Goal: Task Accomplishment & Management: Manage account settings

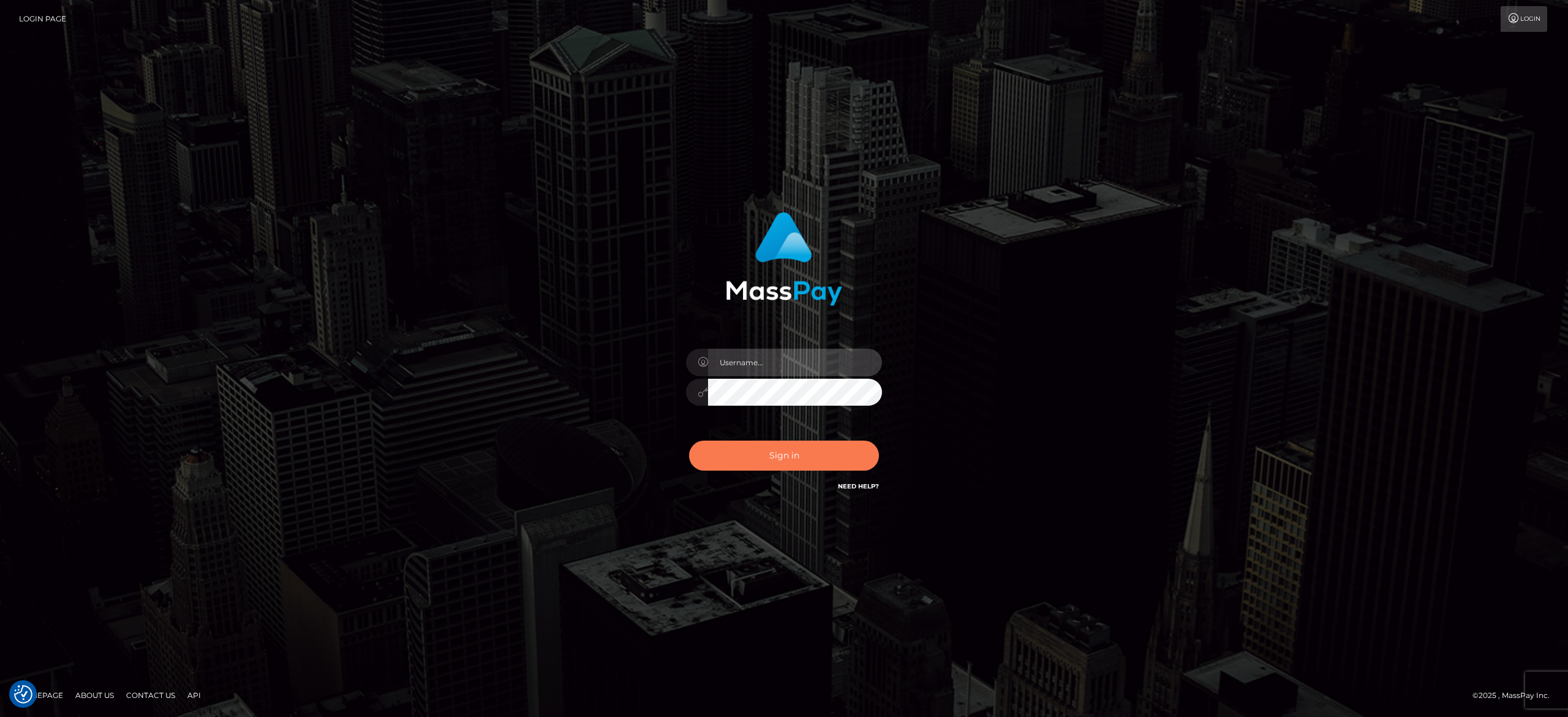
type input "alexandra.barbu"
click at [773, 453] on button "Sign in" at bounding box center [784, 456] width 190 height 30
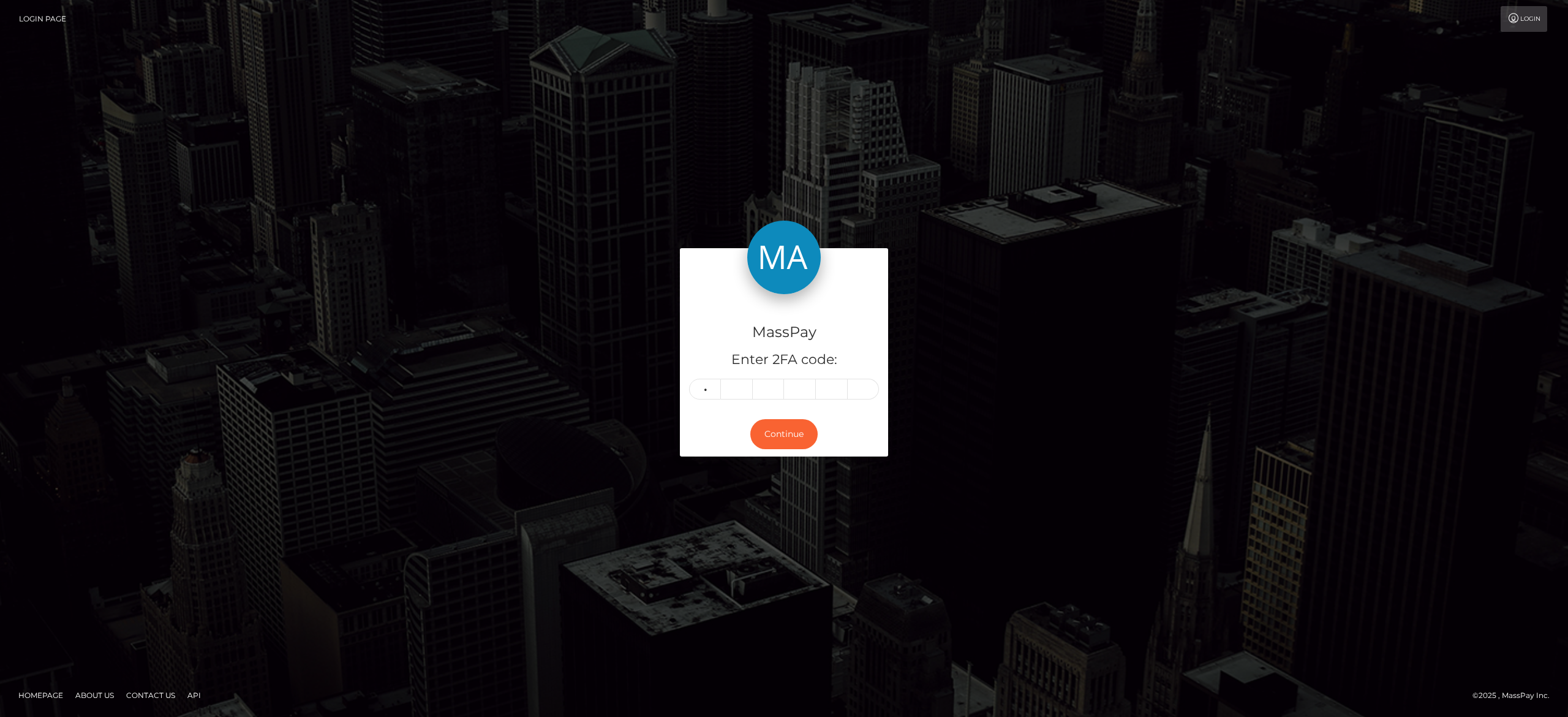
type input "0"
type input "5"
type input "3"
type input "7"
type input "0"
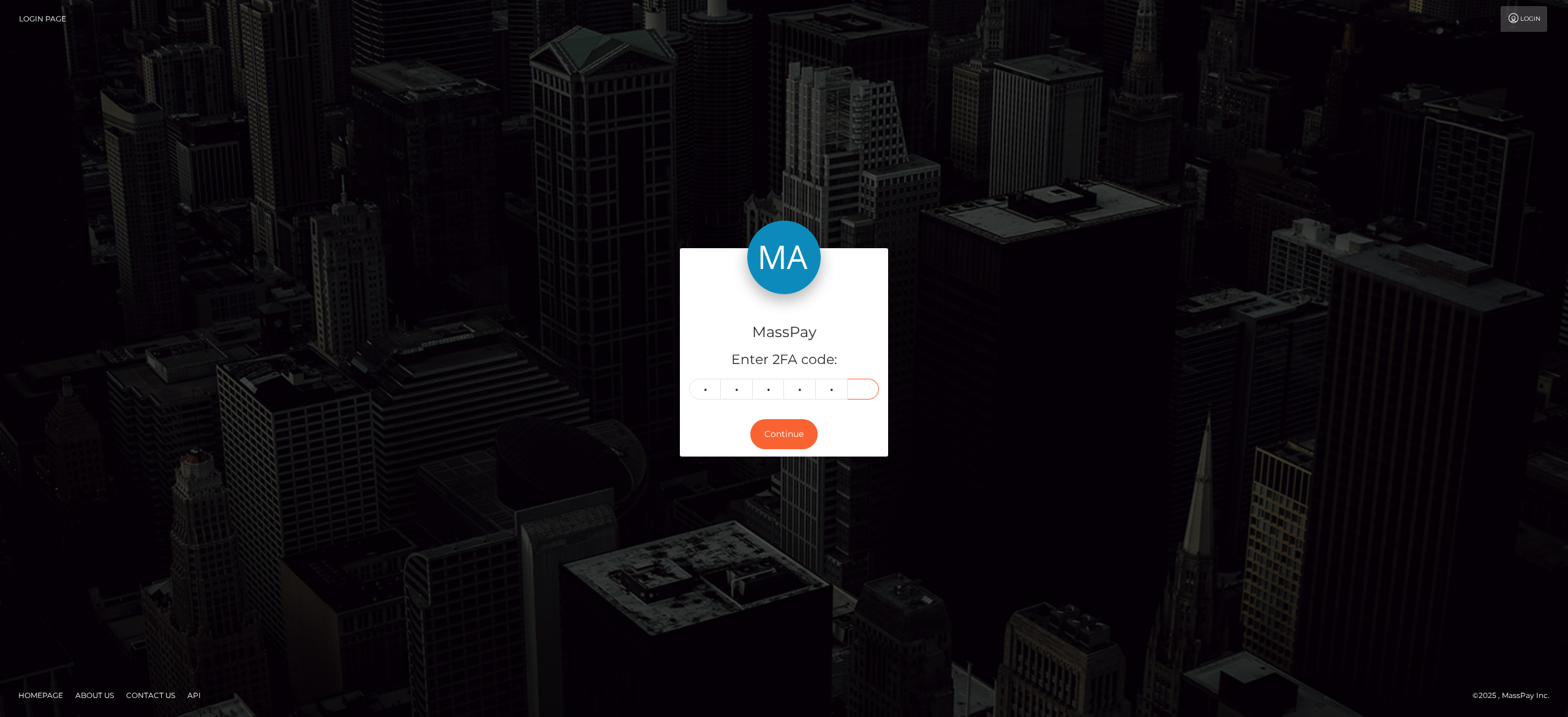
type input "0"
